Goal: Information Seeking & Learning: Find specific fact

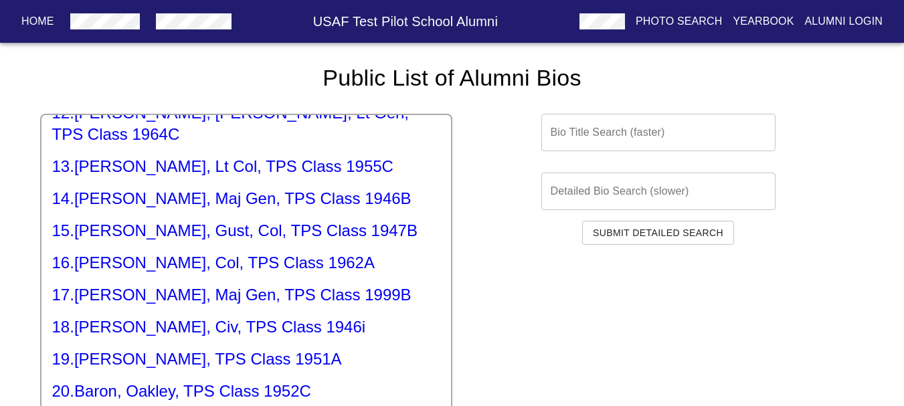
scroll to position [402, 0]
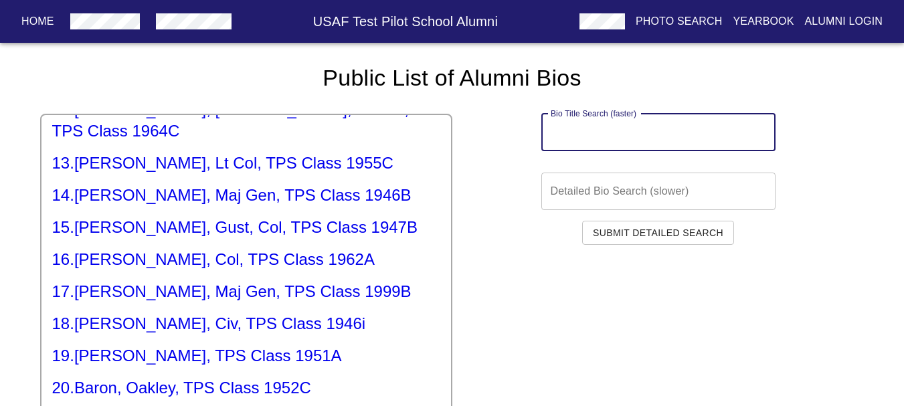
click at [570, 139] on input "text" at bounding box center [658, 132] width 234 height 37
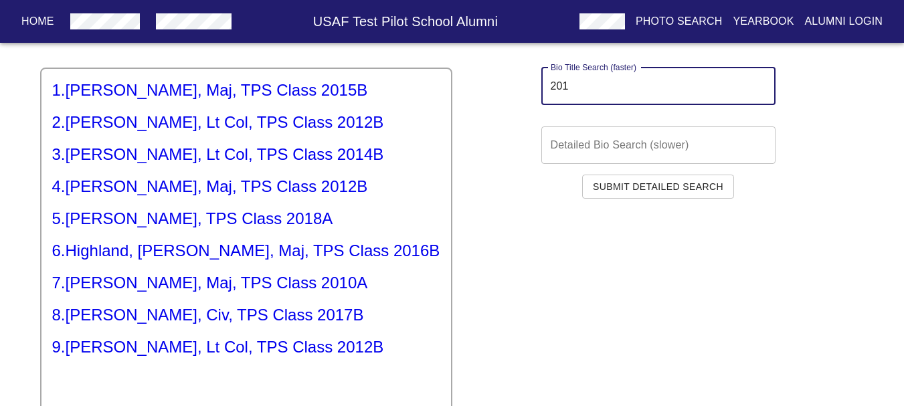
scroll to position [134, 0]
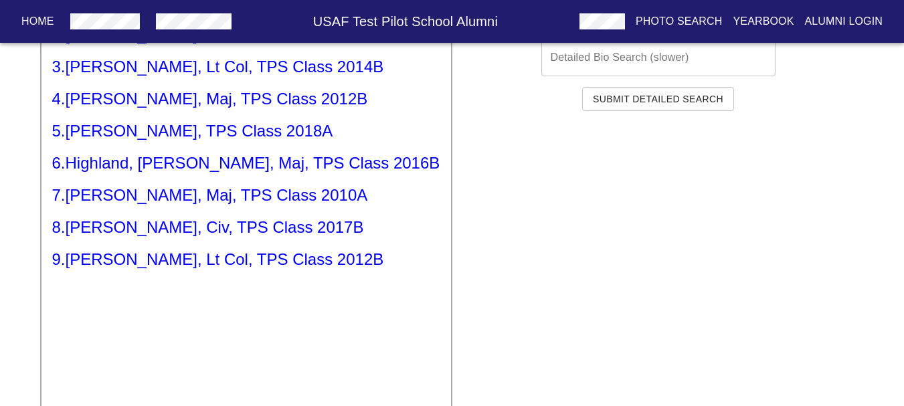
type input "201"
click at [262, 230] on h5 "8 . [PERSON_NAME], Civ, TPS Class 2017B" at bounding box center [246, 227] width 388 height 21
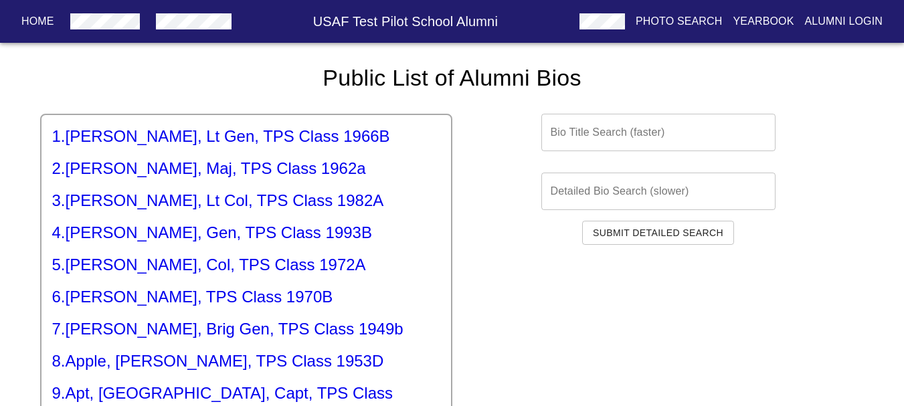
click at [578, 135] on input "text" at bounding box center [658, 132] width 234 height 37
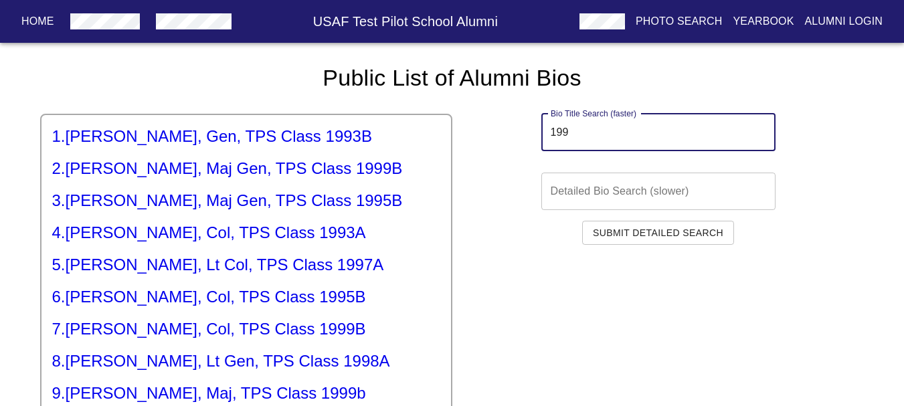
click at [584, 136] on input "199" at bounding box center [658, 132] width 234 height 37
type input "199"
click at [195, 242] on h5 "4 . [PERSON_NAME], Col, TPS Class 1993A" at bounding box center [246, 232] width 388 height 21
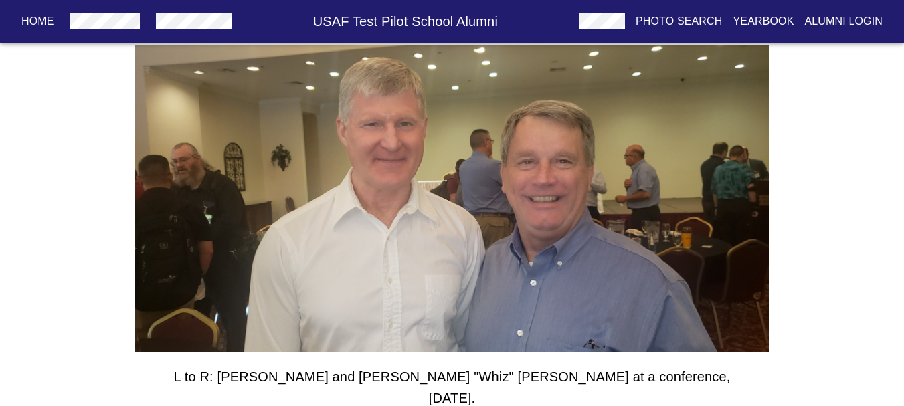
scroll to position [147, 0]
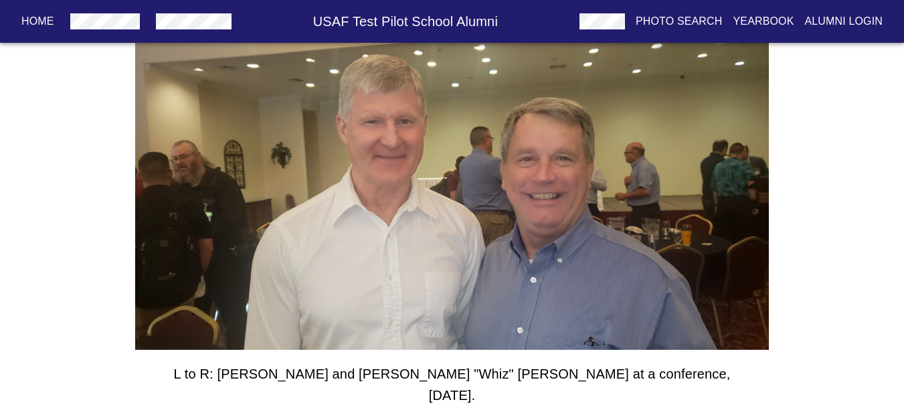
drag, startPoint x: 313, startPoint y: 211, endPoint x: 383, endPoint y: 200, distance: 71.1
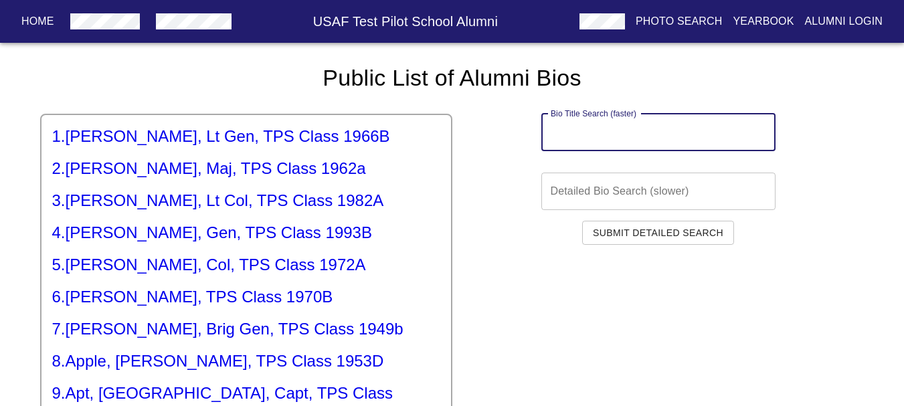
paste input "199"
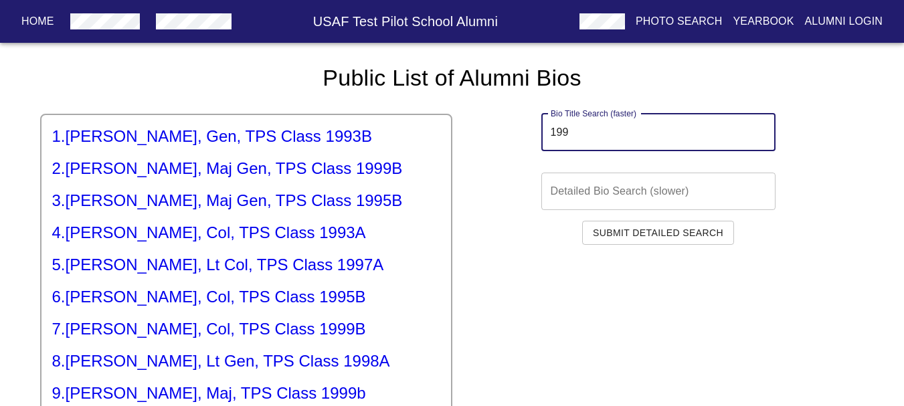
type input "199"
click at [205, 178] on h5 "2 . [PERSON_NAME], Maj Gen, TPS Class 1999B" at bounding box center [246, 168] width 388 height 21
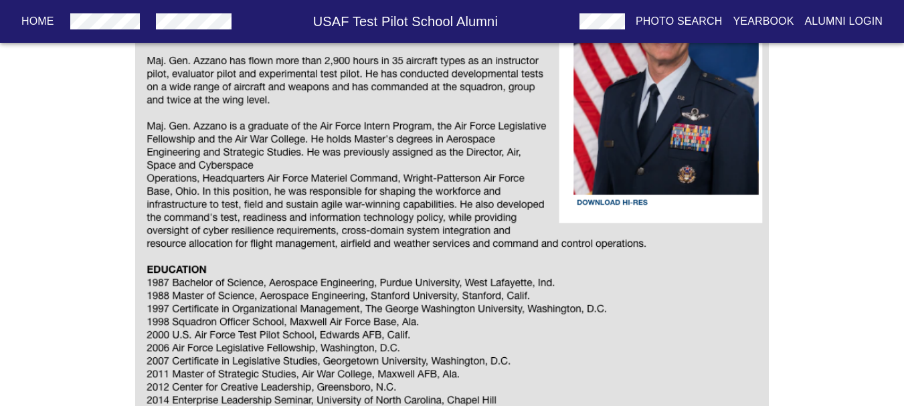
scroll to position [67, 0]
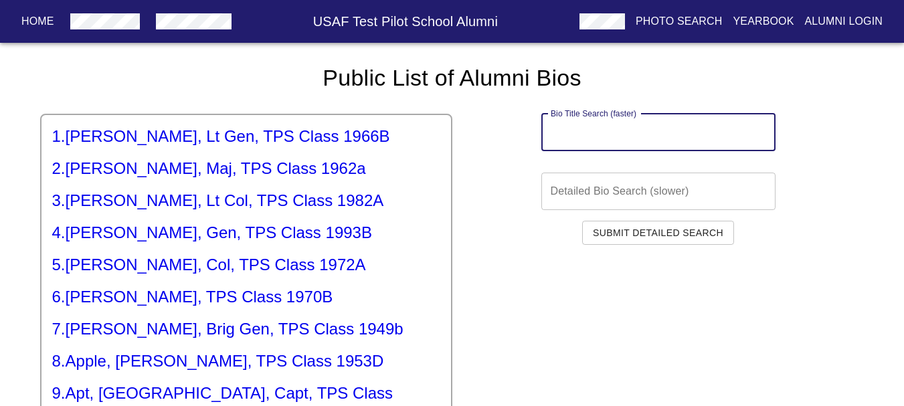
paste input "199"
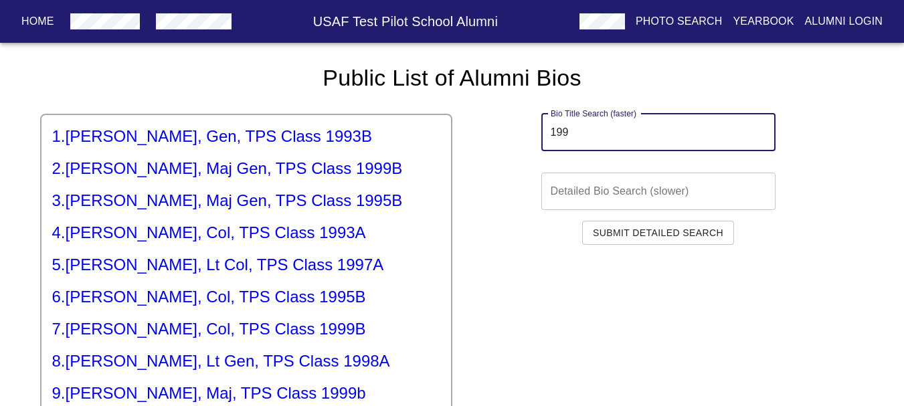
type input "199"
click at [157, 128] on h5 "1 . [PERSON_NAME], Gen, TPS Class 1993B" at bounding box center [246, 136] width 388 height 21
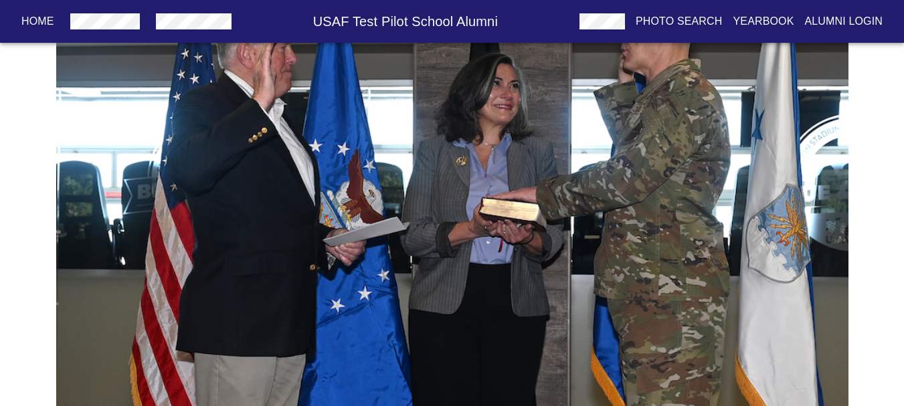
scroll to position [54, 0]
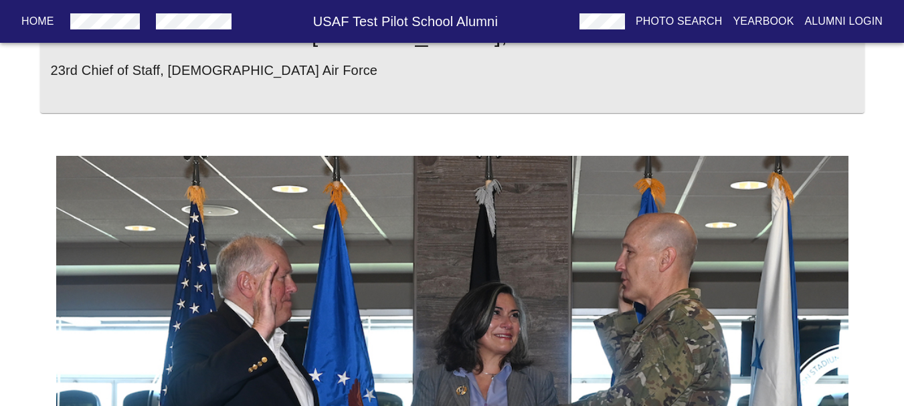
drag, startPoint x: 160, startPoint y: 140, endPoint x: 387, endPoint y: 148, distance: 227.7
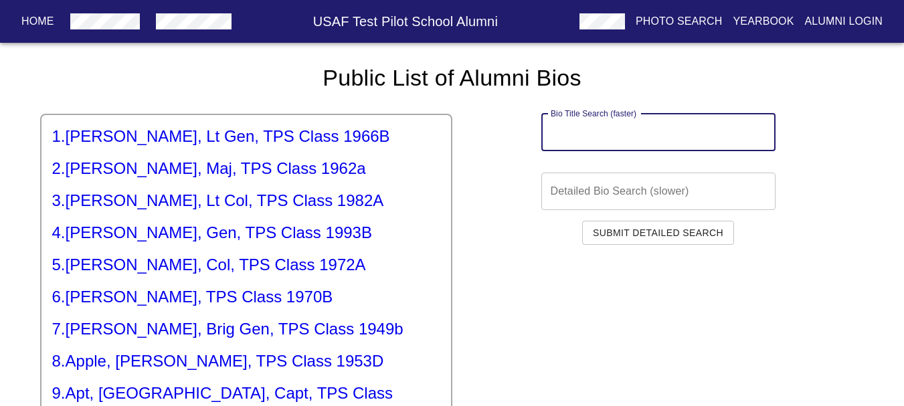
click at [654, 135] on input "text" at bounding box center [658, 132] width 234 height 37
paste input "199"
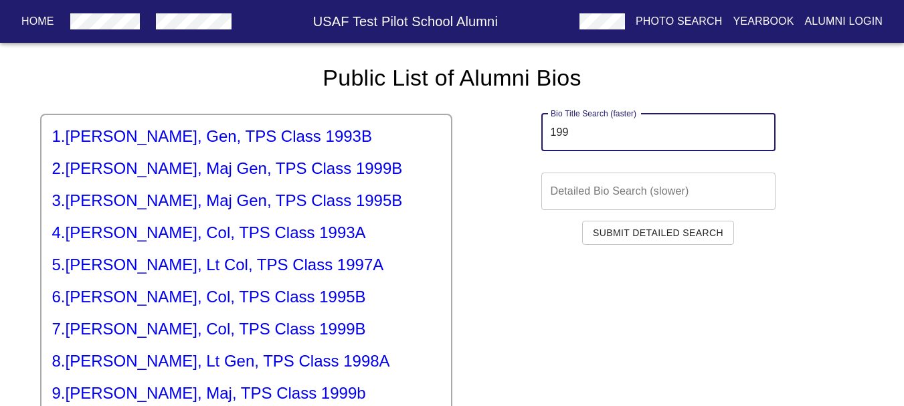
type input "199"
click at [130, 190] on h5 "3 . [PERSON_NAME], Maj Gen, TPS Class 1995B" at bounding box center [246, 200] width 388 height 21
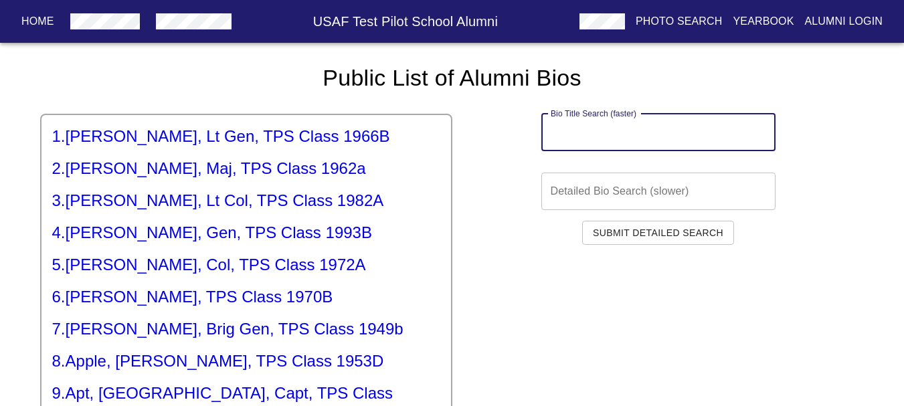
click at [639, 134] on input "text" at bounding box center [658, 132] width 234 height 37
paste input "199"
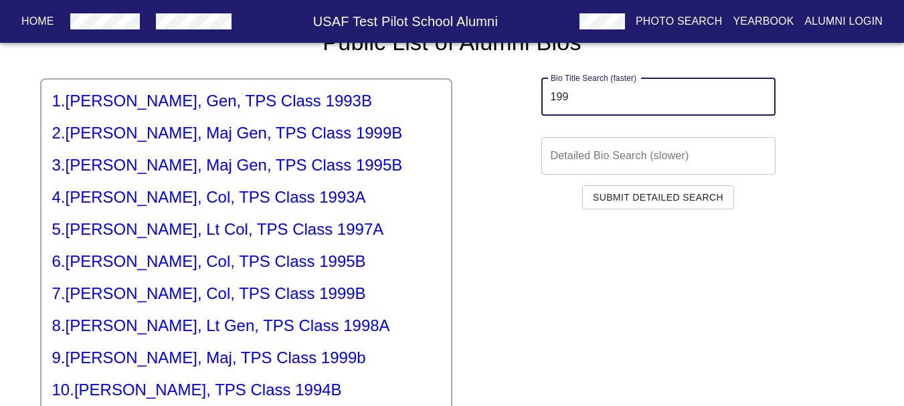
scroll to position [67, 0]
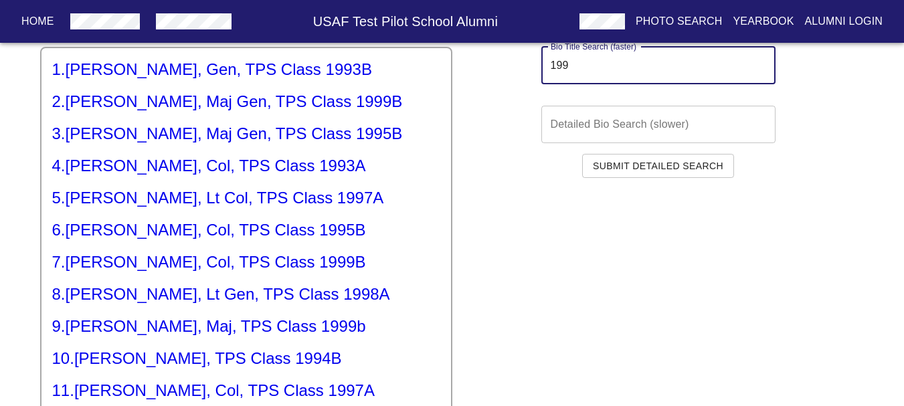
type input "199"
click at [112, 260] on h5 "7 . [PERSON_NAME], Col, TPS Class 1999B" at bounding box center [246, 262] width 388 height 21
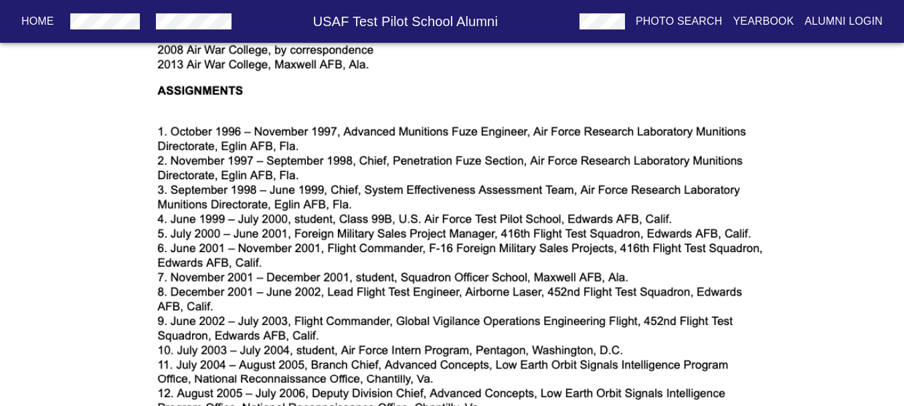
scroll to position [1004, 0]
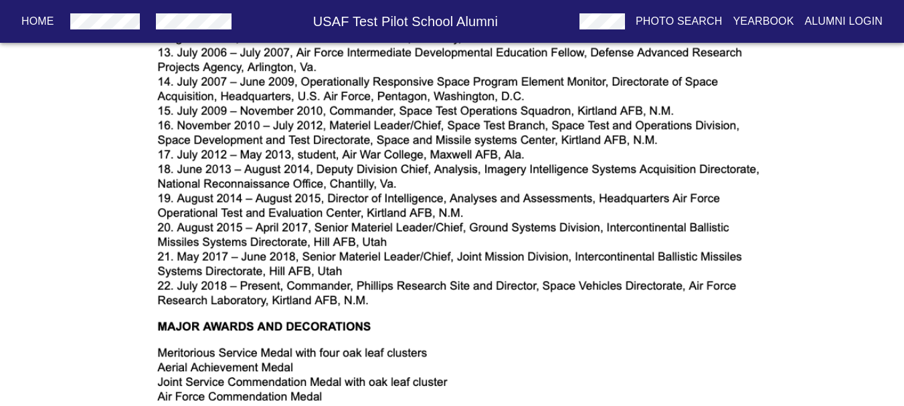
drag, startPoint x: 54, startPoint y: 190, endPoint x: 60, endPoint y: 213, distance: 23.5
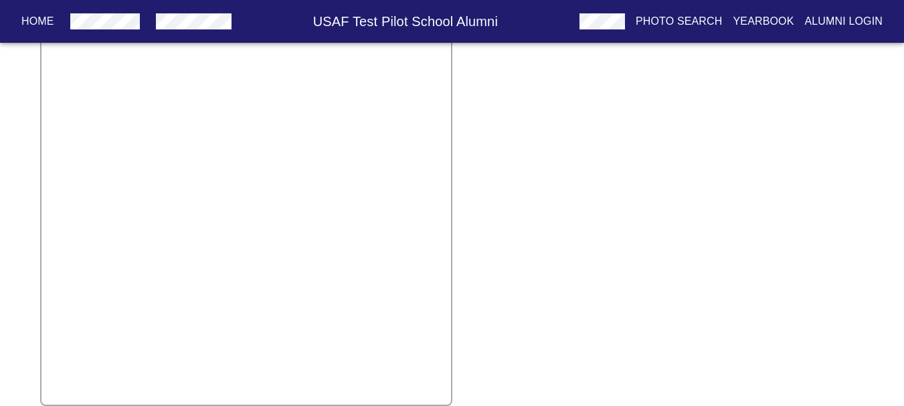
scroll to position [67, 0]
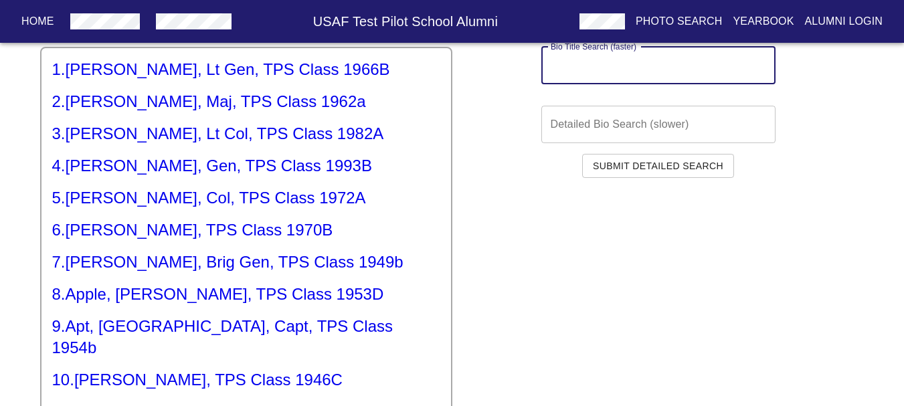
paste input "199"
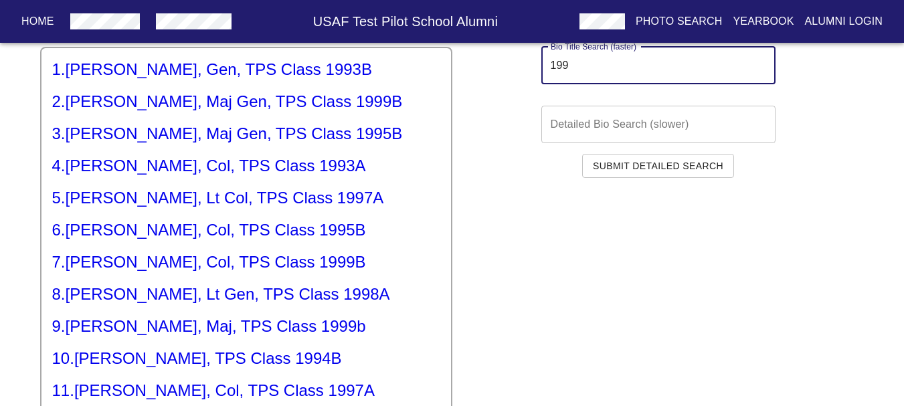
type input "199"
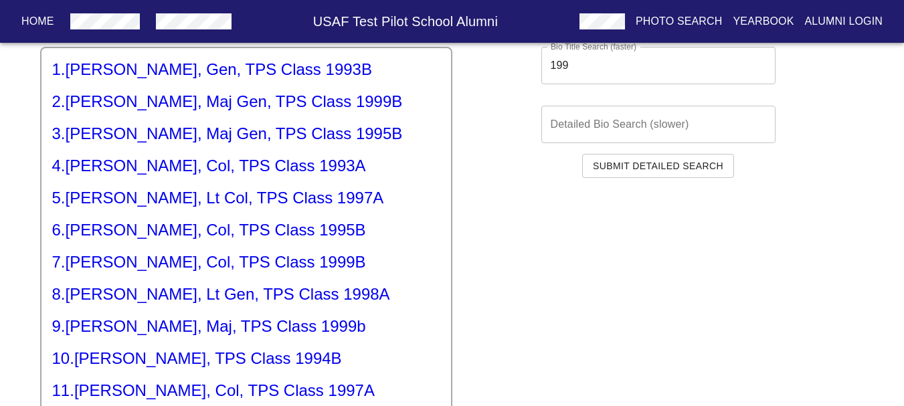
click at [163, 296] on h5 "8 . [PERSON_NAME], Lt Gen, TPS Class 1998A" at bounding box center [246, 294] width 388 height 21
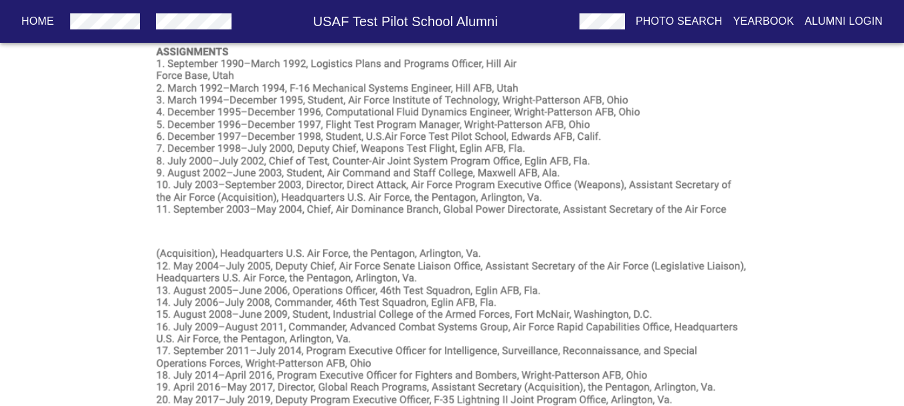
scroll to position [806, 0]
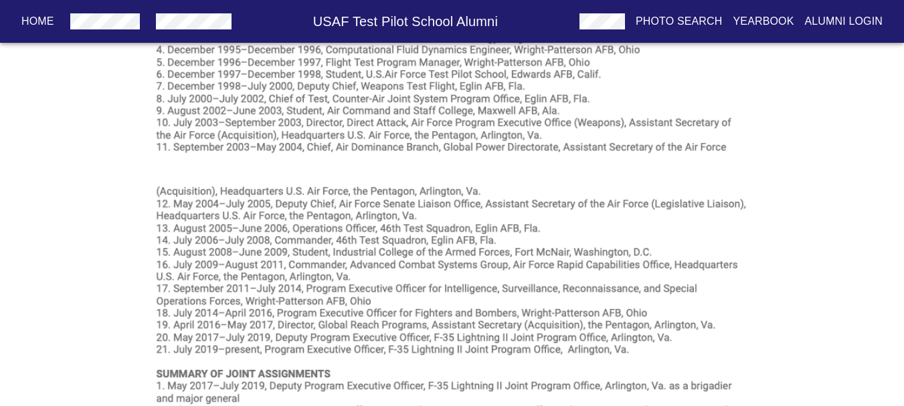
drag, startPoint x: 300, startPoint y: 165, endPoint x: 296, endPoint y: 179, distance: 14.8
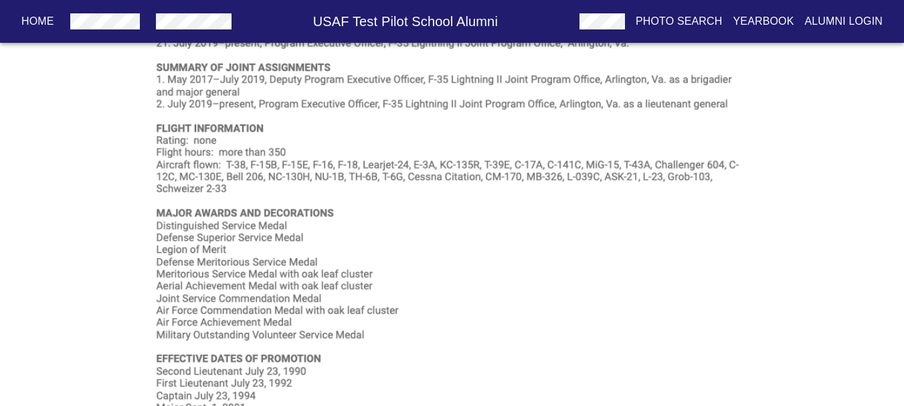
scroll to position [1199, 0]
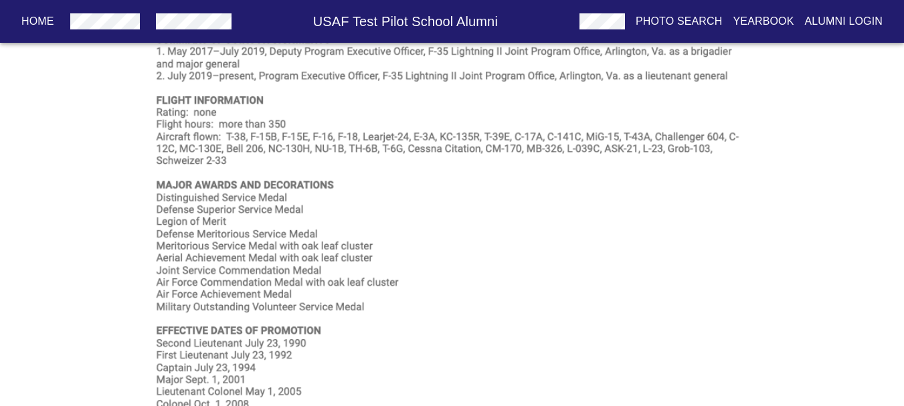
scroll to position [67, 0]
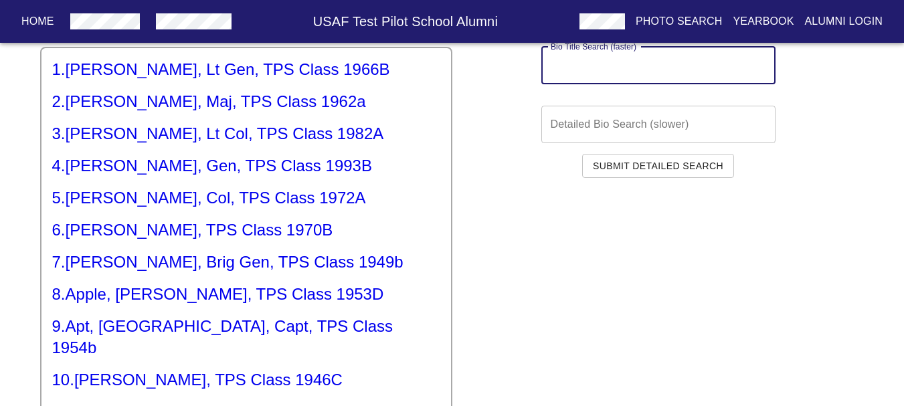
paste input "n365sr"
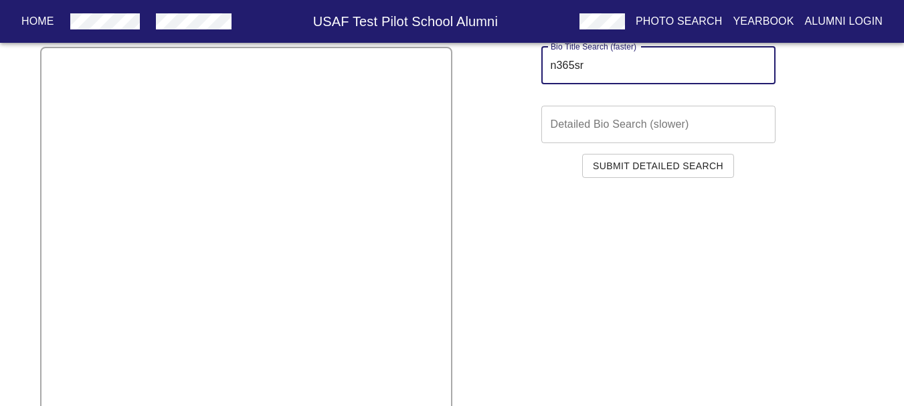
drag, startPoint x: 634, startPoint y: 68, endPoint x: 368, endPoint y: 90, distance: 267.3
click at [368, 90] on div "Bio Title Search (faster) n365sr Bio Title Search (faster) Detailed Bio Search …" at bounding box center [452, 286] width 824 height 523
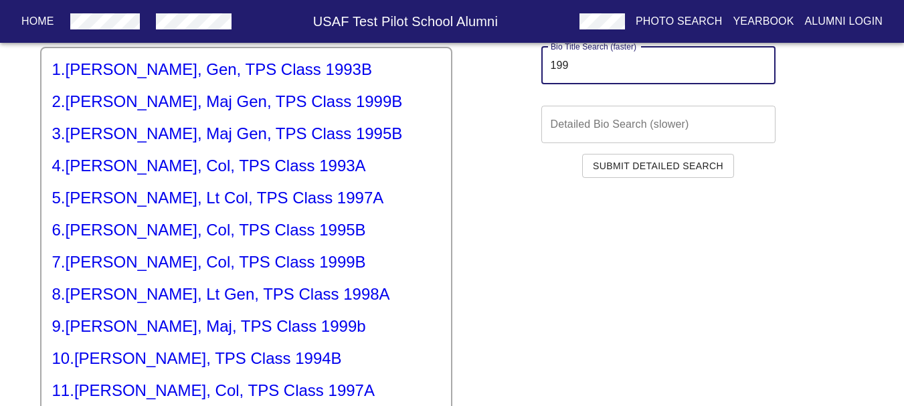
click at [628, 68] on input "199" at bounding box center [658, 65] width 234 height 37
type input "199"
click at [154, 319] on h5 "9 . [PERSON_NAME], Maj, TPS Class 1999b" at bounding box center [246, 326] width 388 height 21
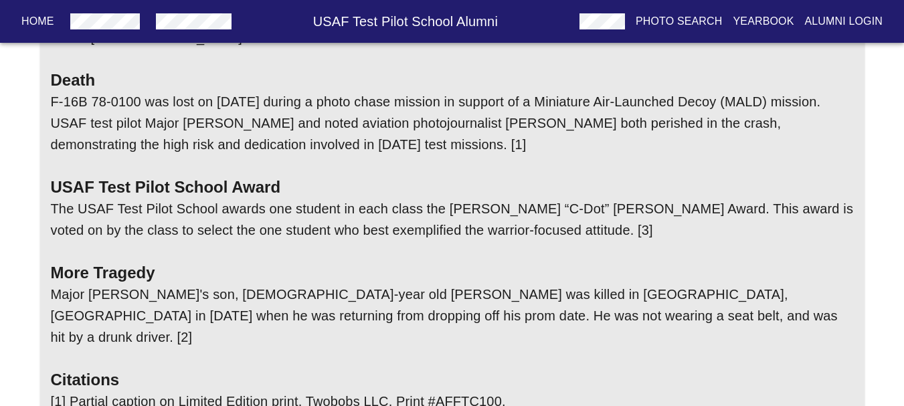
scroll to position [67, 0]
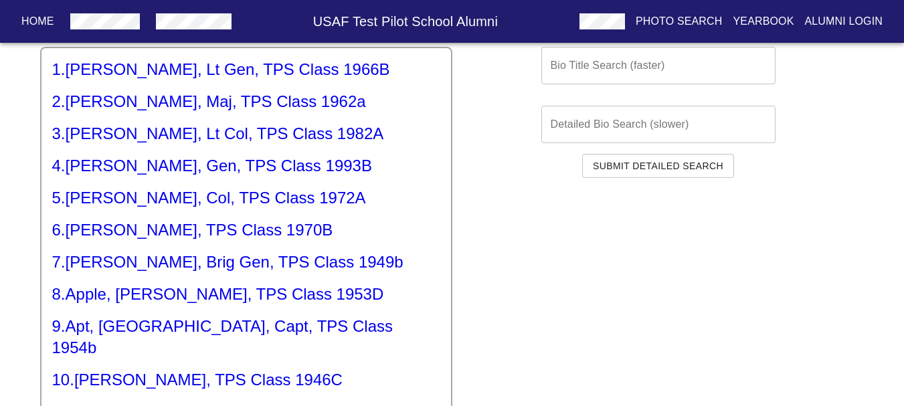
click at [667, 74] on input "text" at bounding box center [658, 65] width 234 height 37
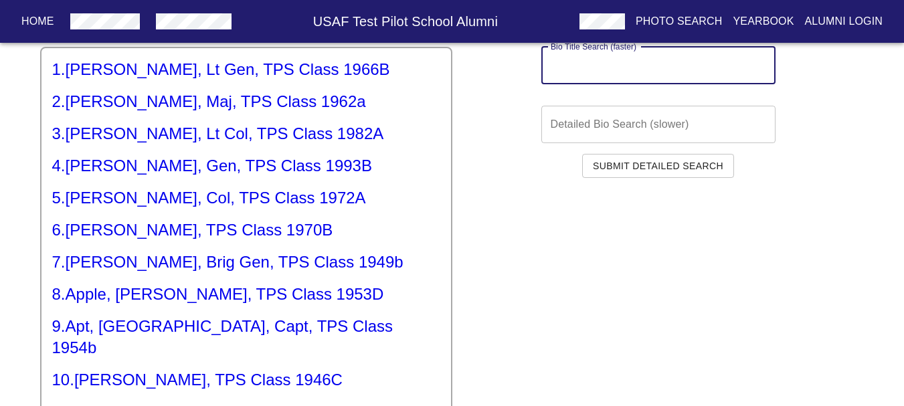
paste input "199"
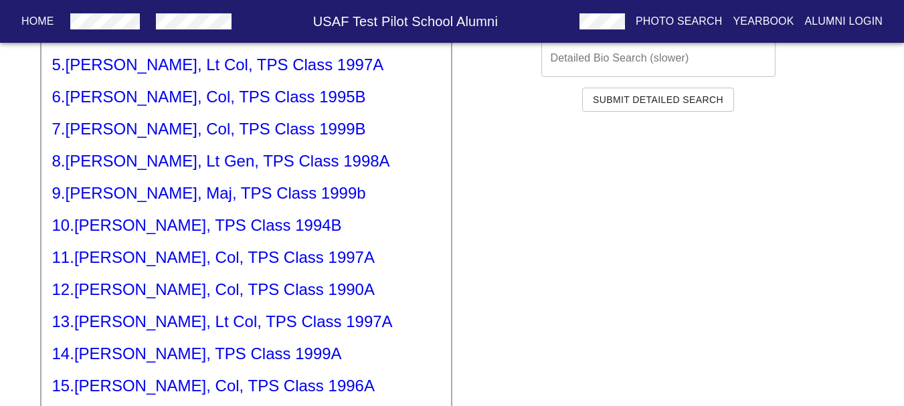
scroll to position [134, 0]
type input "199"
click at [163, 222] on h5 "10 . [PERSON_NAME], TPS Class 1994B" at bounding box center [246, 224] width 388 height 21
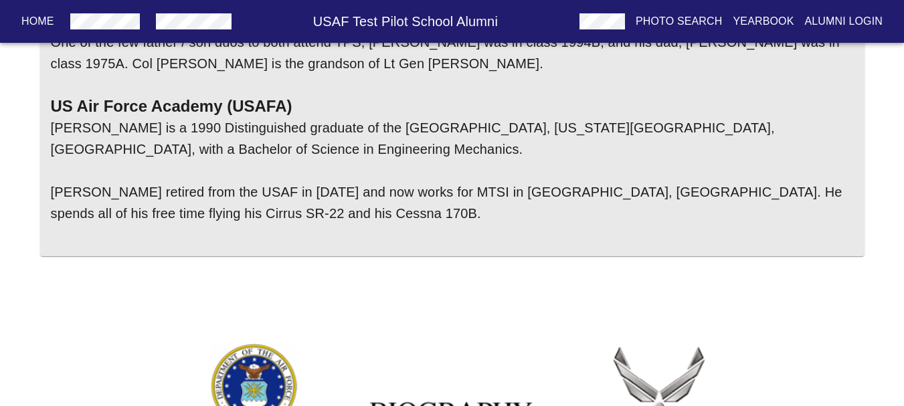
drag, startPoint x: 0, startPoint y: 192, endPoint x: 2, endPoint y: 249, distance: 56.9
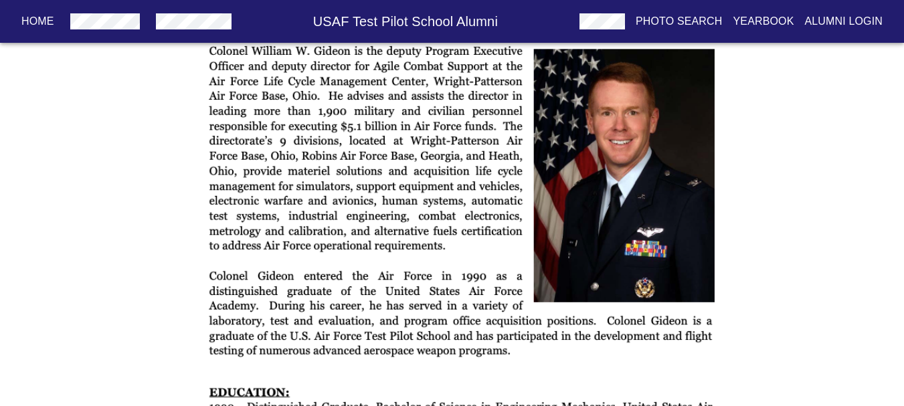
scroll to position [584, 0]
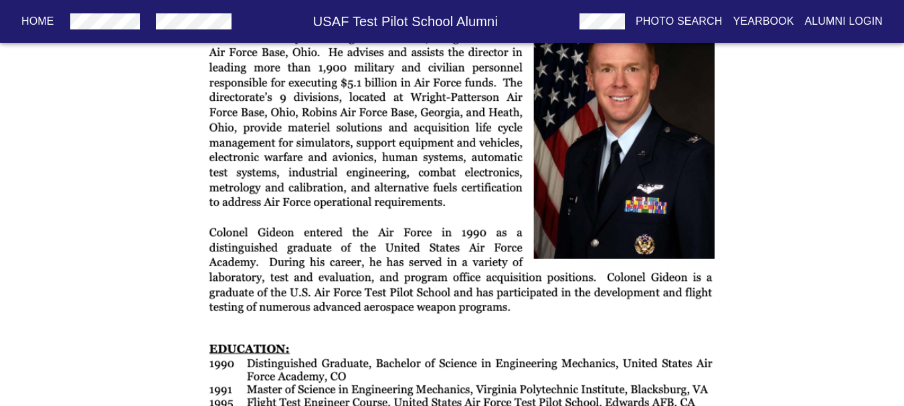
drag, startPoint x: 98, startPoint y: 191, endPoint x: 100, endPoint y: 223, distance: 32.2
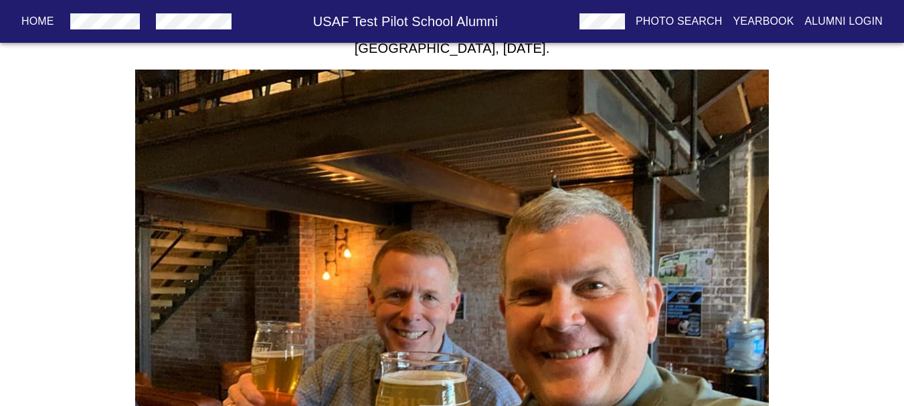
scroll to position [3073, 0]
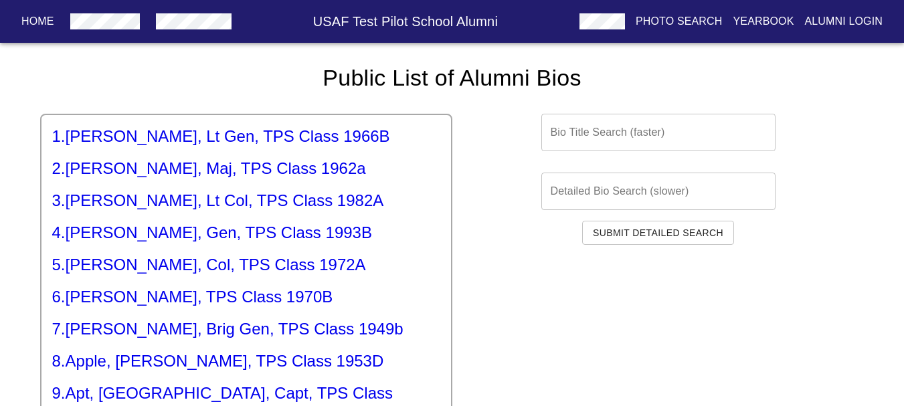
click at [612, 135] on input "text" at bounding box center [658, 132] width 234 height 37
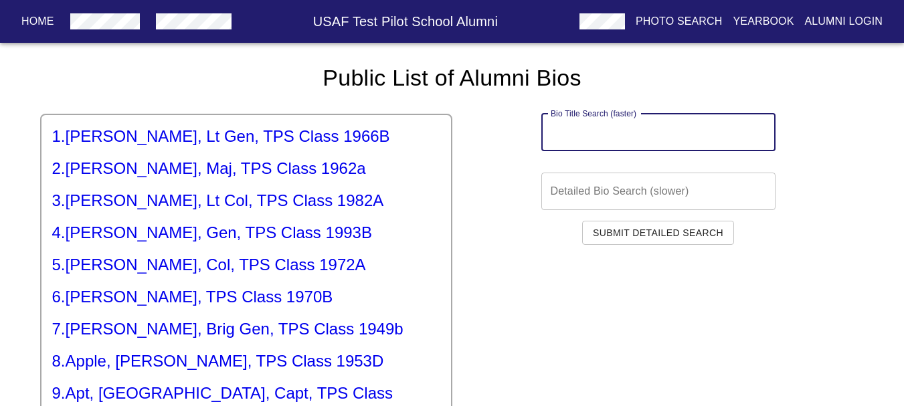
paste input "199"
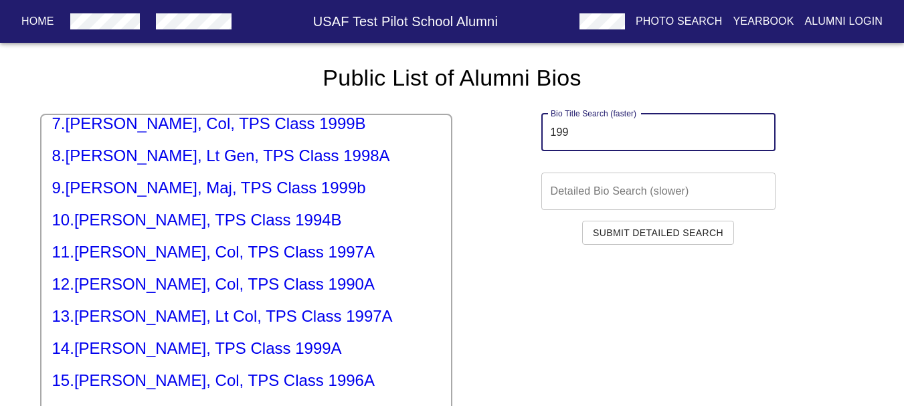
scroll to position [207, 0]
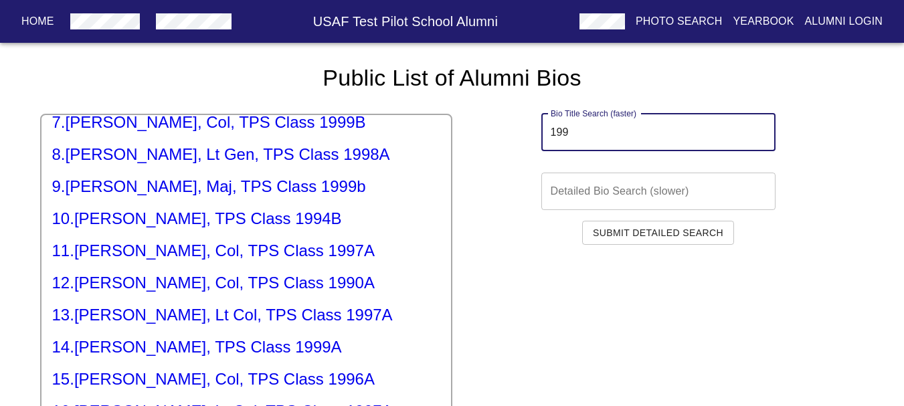
type input "199"
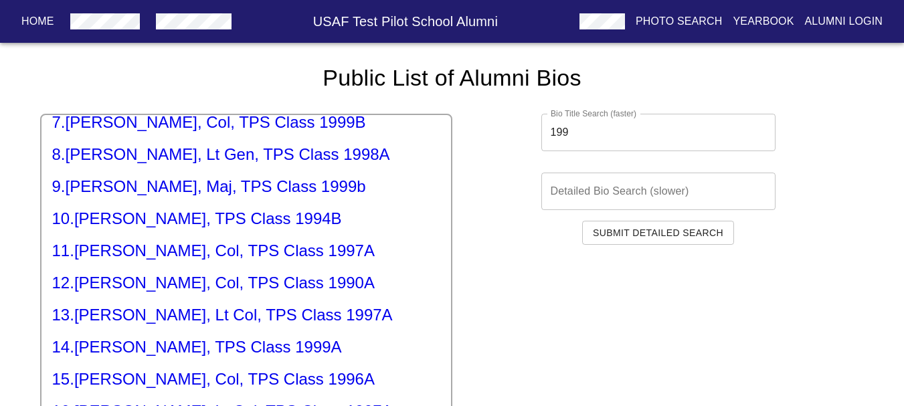
click at [157, 345] on h5 "14 . [PERSON_NAME], TPS Class 1999A" at bounding box center [246, 347] width 388 height 21
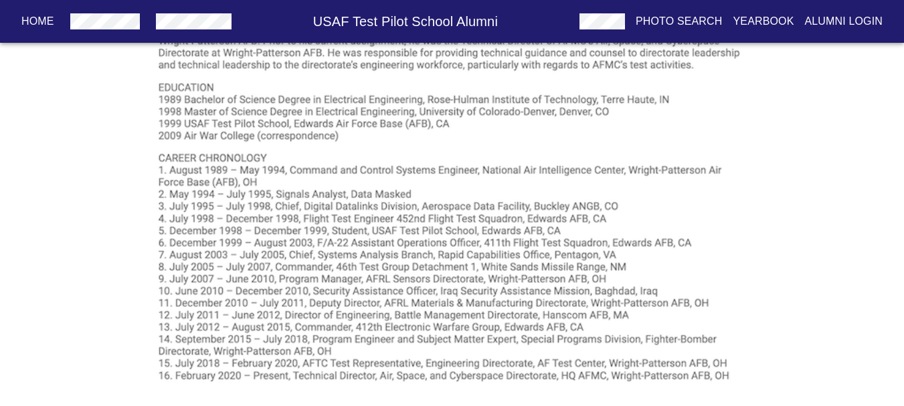
scroll to position [1363, 0]
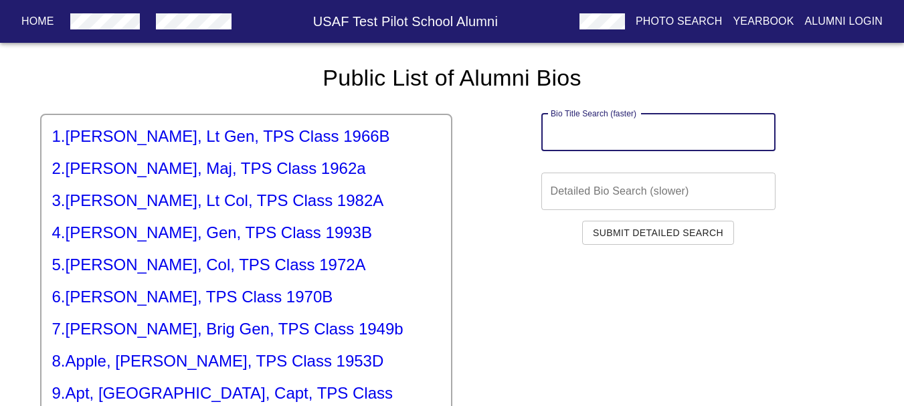
paste input "199"
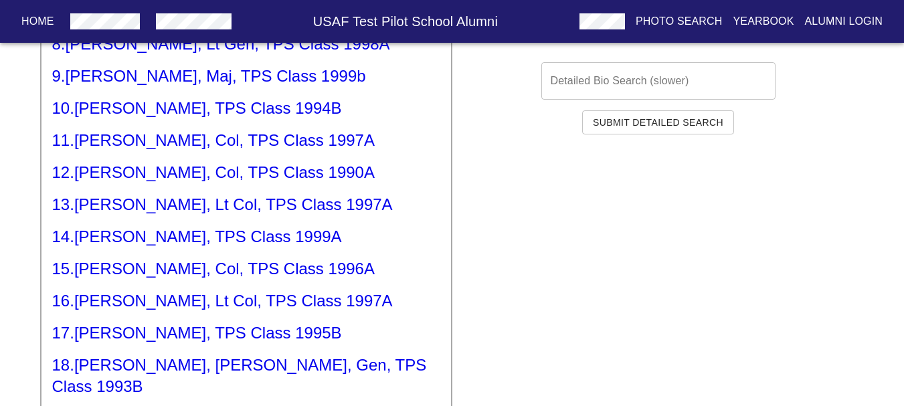
scroll to position [134, 0]
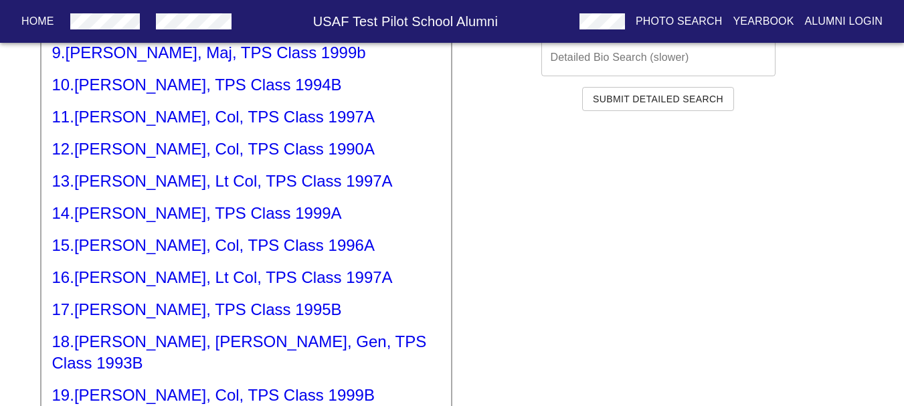
type input "199"
click at [169, 251] on h5 "15 . [PERSON_NAME], Col, TPS Class 1996A" at bounding box center [246, 245] width 388 height 21
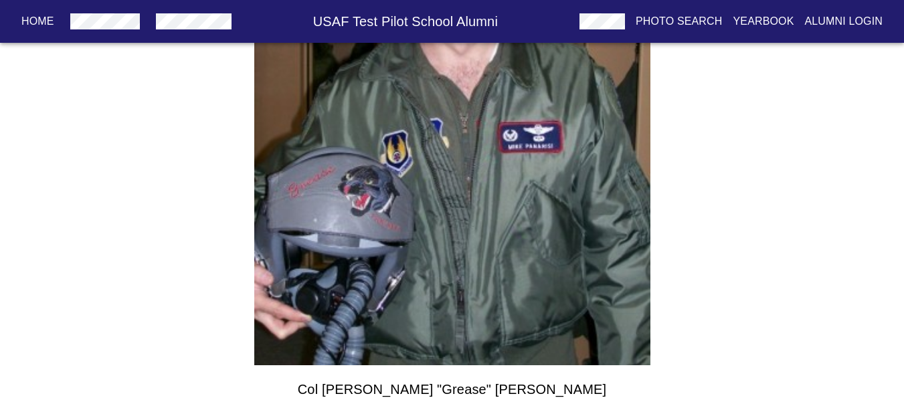
scroll to position [366, 0]
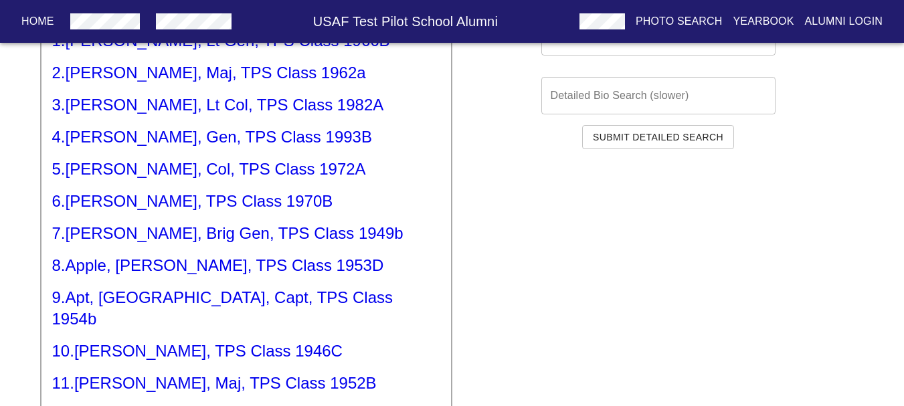
scroll to position [67, 0]
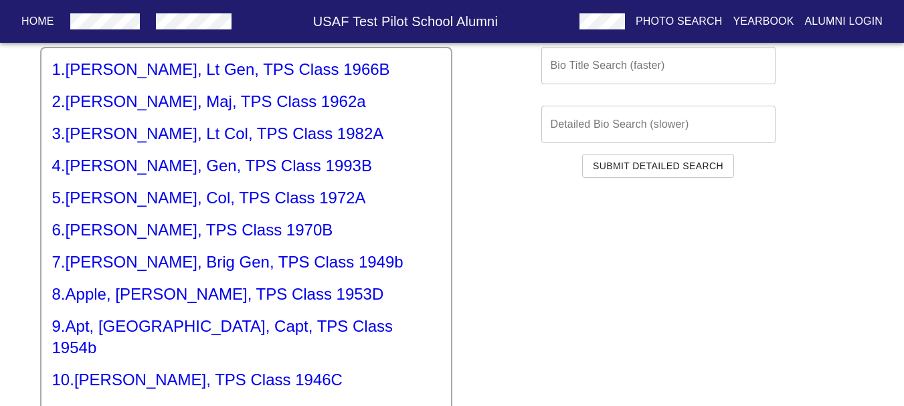
click at [601, 65] on input "text" at bounding box center [658, 65] width 234 height 37
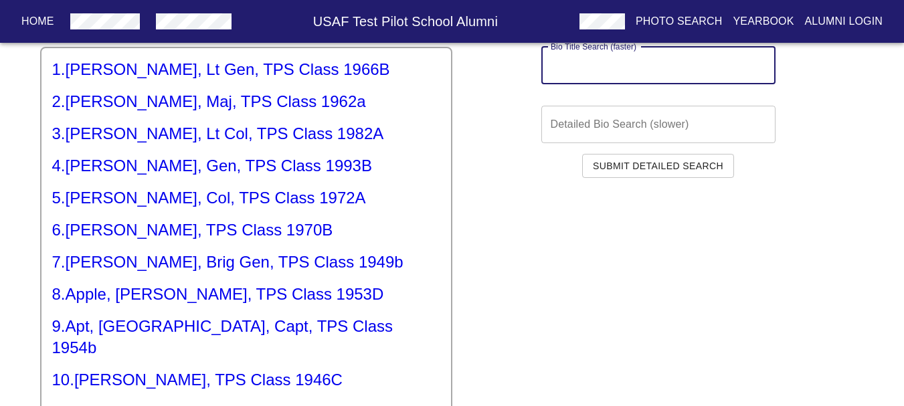
paste input "199"
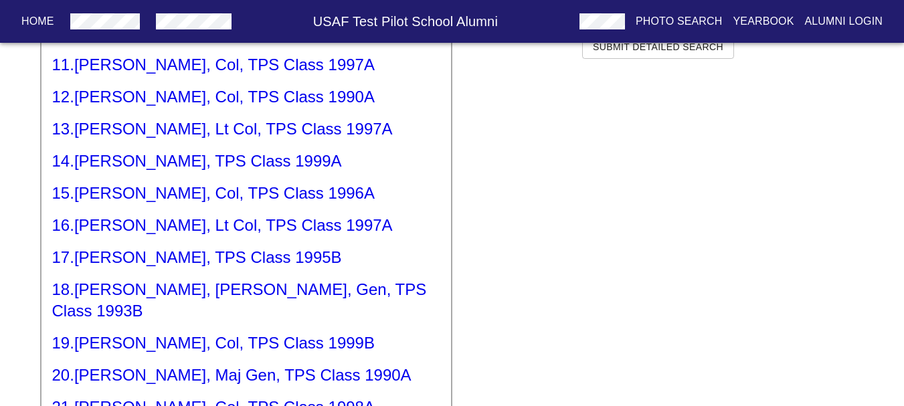
scroll to position [201, 0]
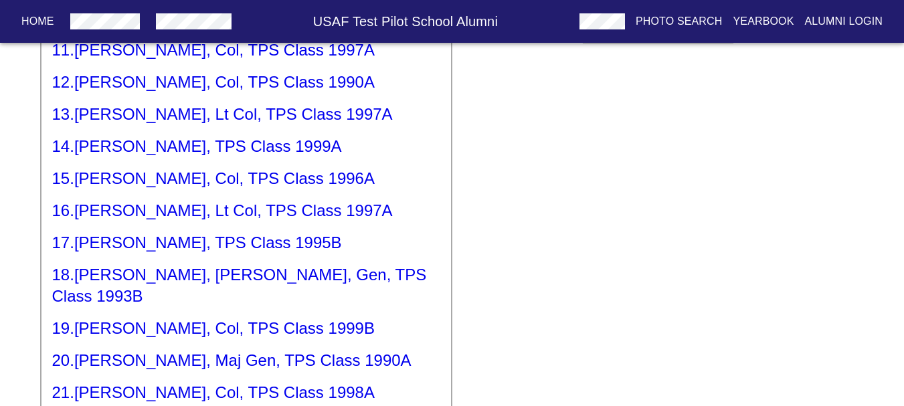
type input "199"
click at [167, 211] on h5 "16 . [PERSON_NAME], Lt Col, TPS Class 1997A" at bounding box center [246, 210] width 388 height 21
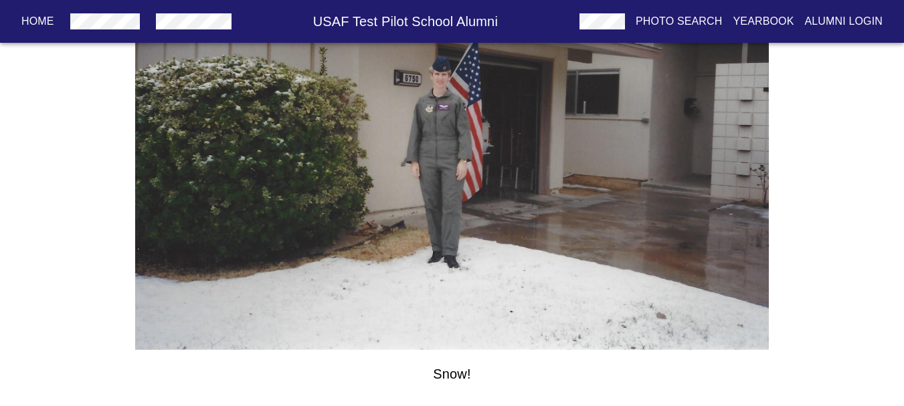
scroll to position [1424, 0]
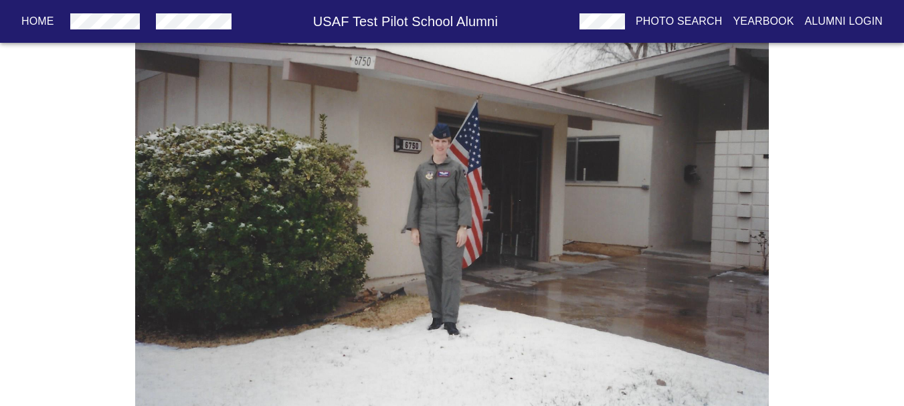
drag, startPoint x: 470, startPoint y: 123, endPoint x: 491, endPoint y: 113, distance: 23.0
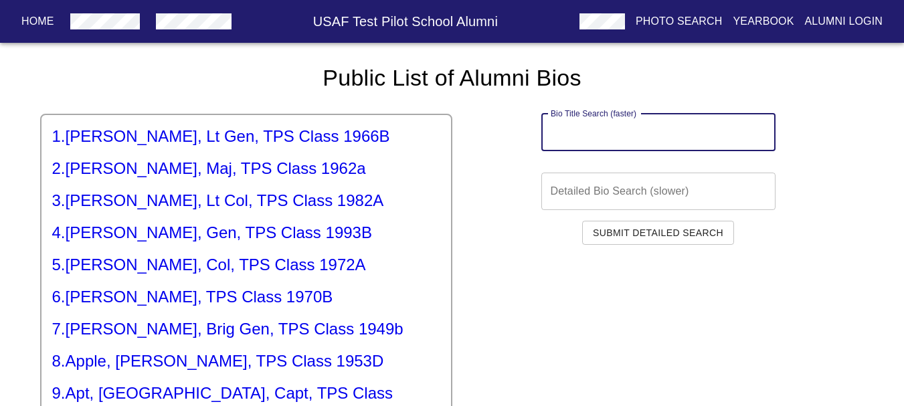
click at [585, 141] on input "text" at bounding box center [658, 132] width 234 height 37
paste input "199"
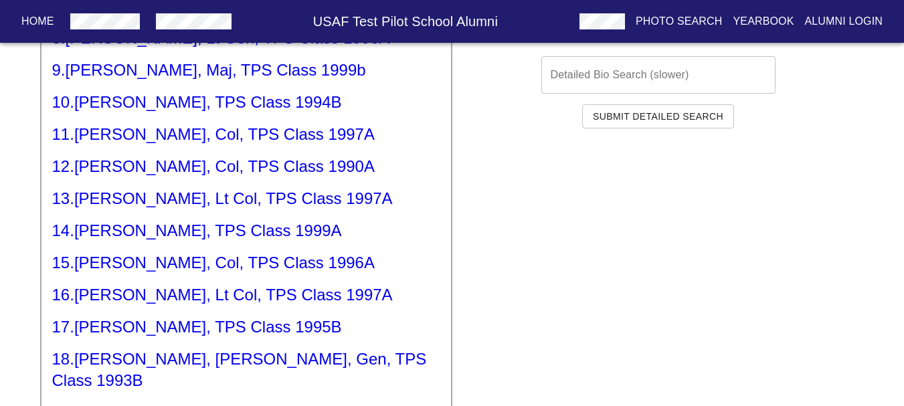
scroll to position [209, 0]
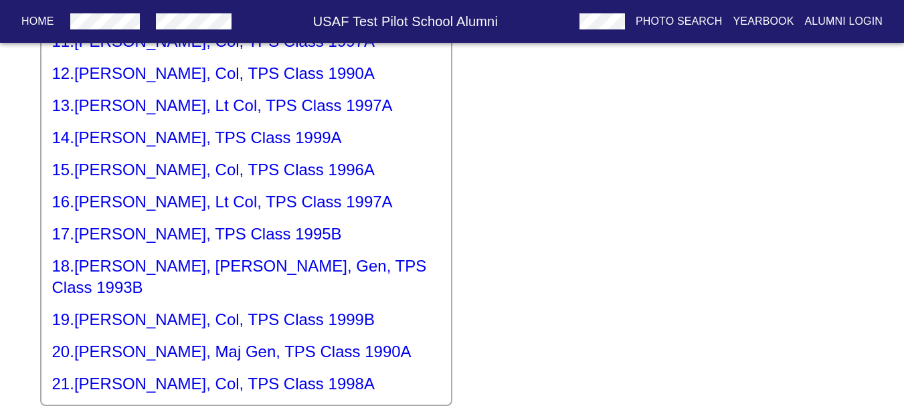
type input "199"
